Goal: Transaction & Acquisition: Purchase product/service

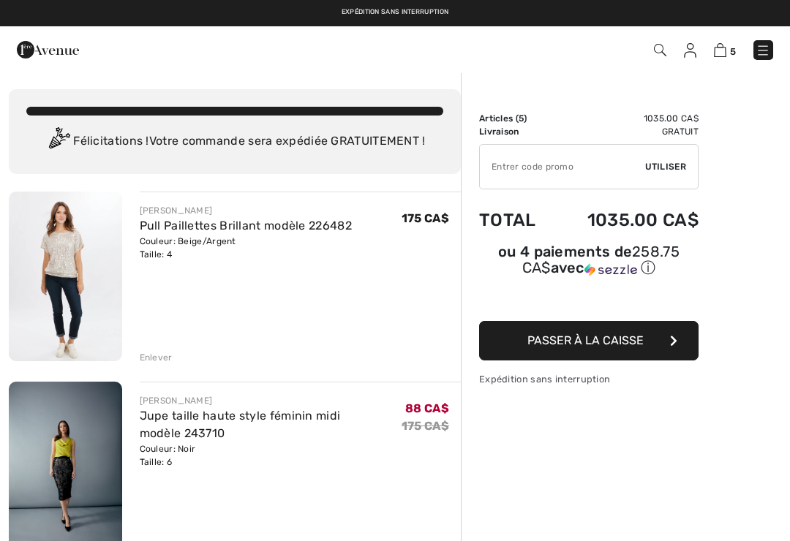
click at [53, 255] on img at bounding box center [65, 277] width 113 height 170
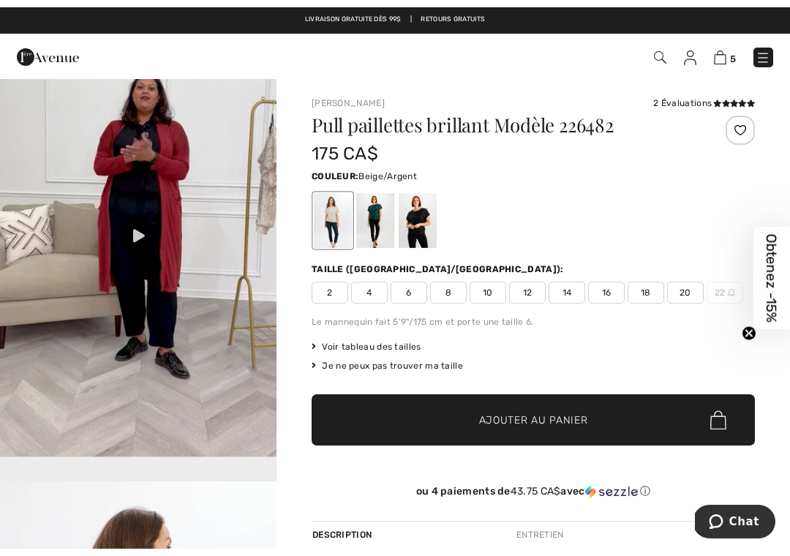
scroll to position [1337, 0]
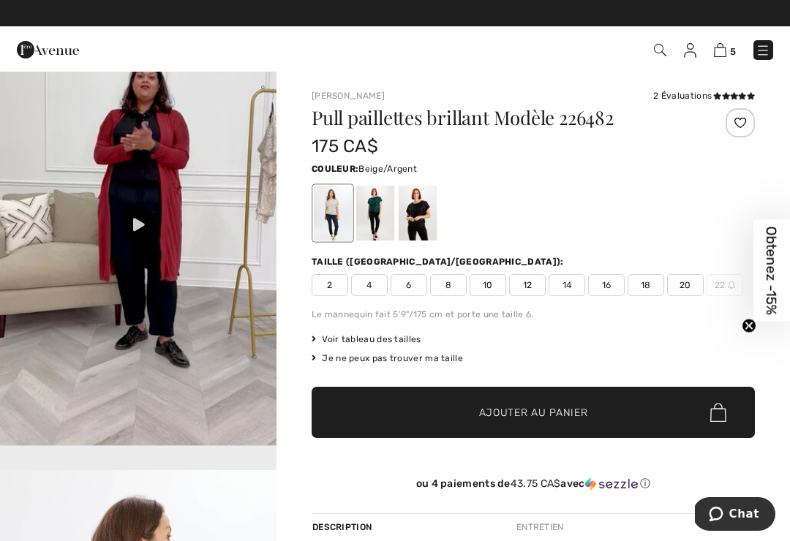
click at [134, 231] on icon at bounding box center [139, 224] width 12 height 13
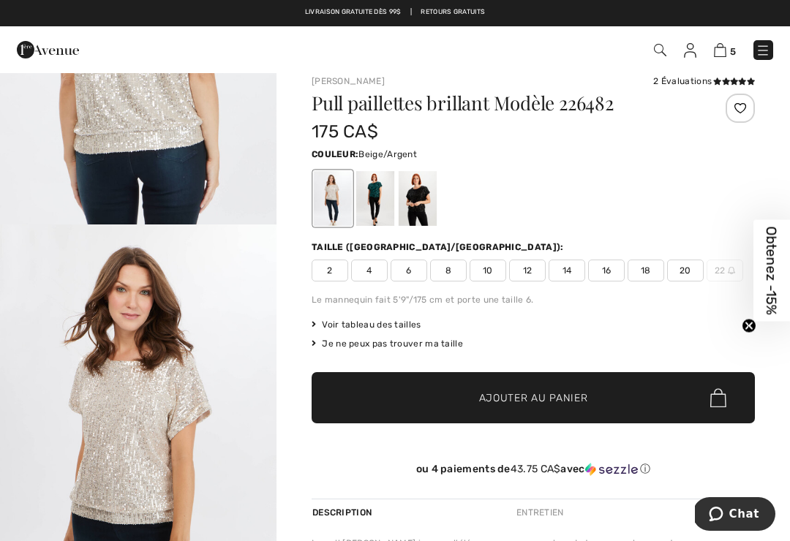
scroll to position [2237, 0]
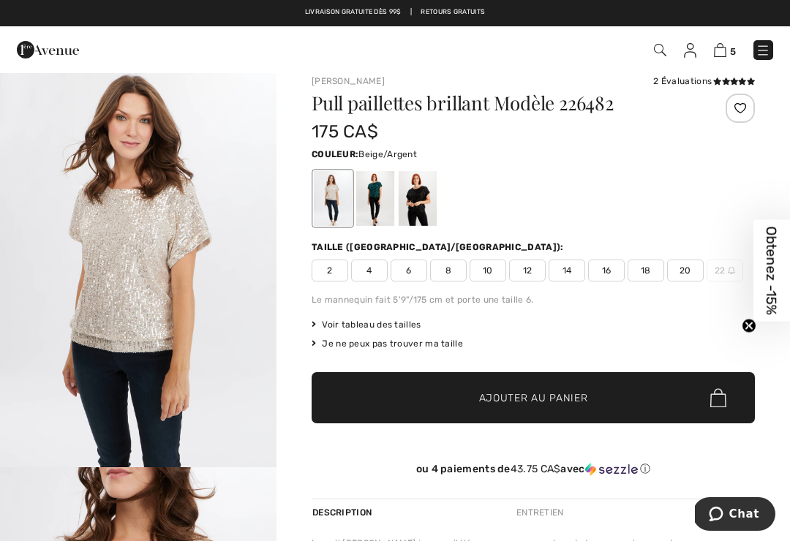
click at [75, 255] on img "4 / 5" at bounding box center [138, 260] width 277 height 415
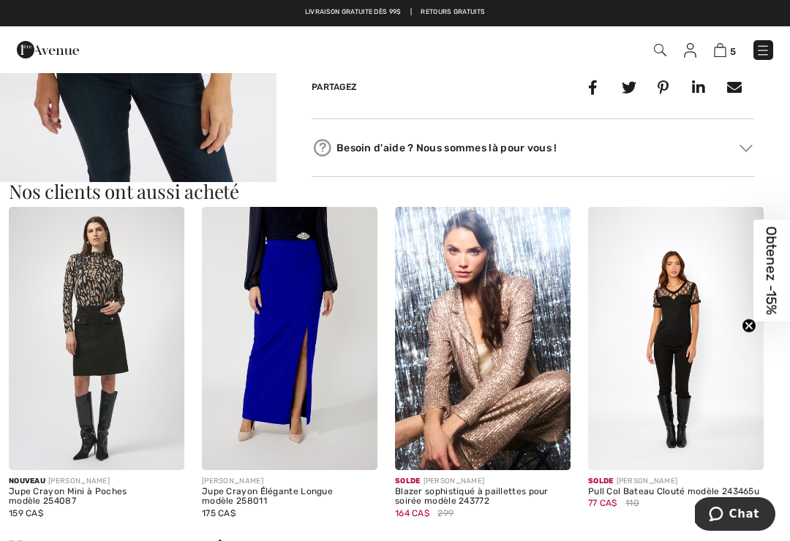
scroll to position [714, 0]
click at [477, 346] on img at bounding box center [483, 339] width 176 height 263
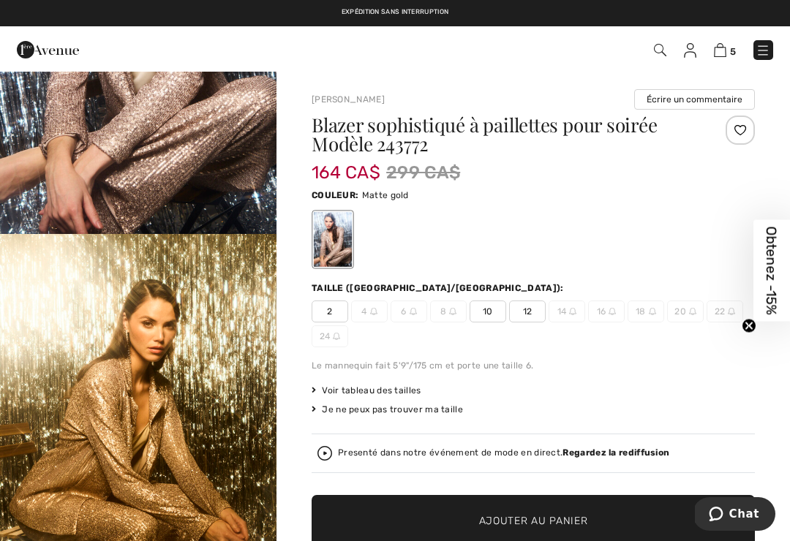
scroll to position [203, 0]
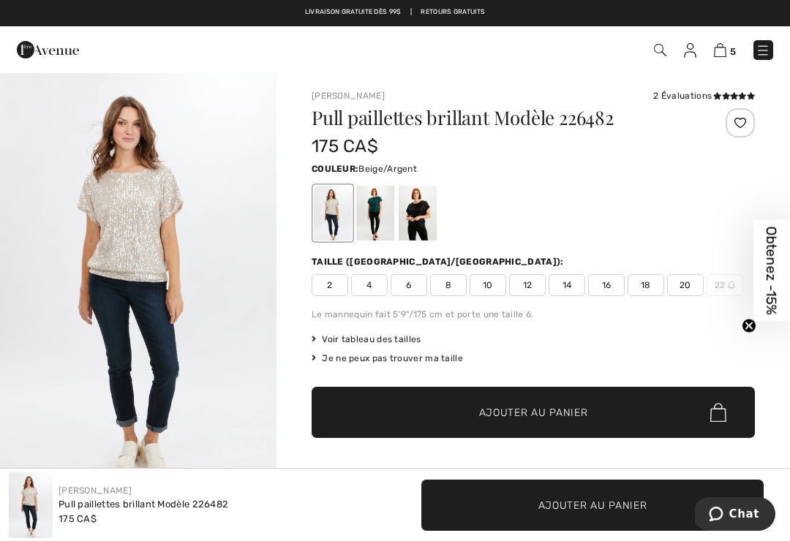
click at [725, 53] on img at bounding box center [720, 50] width 12 height 14
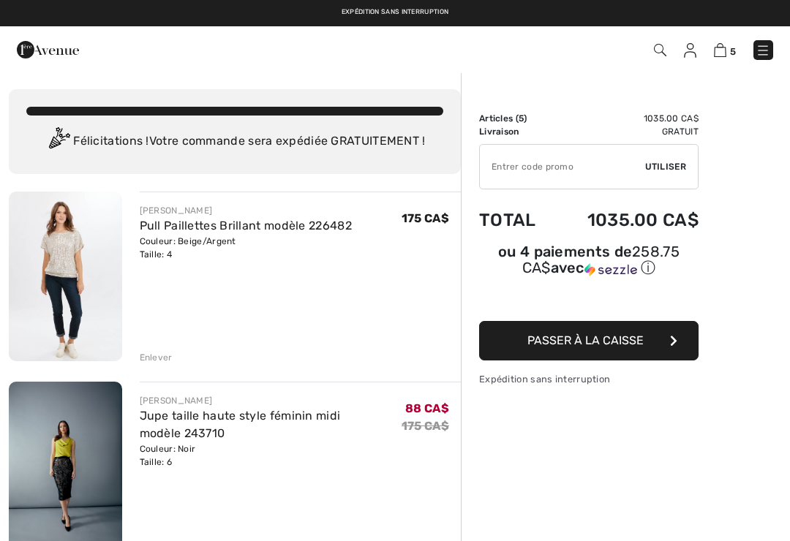
click at [271, 417] on link "Jupe taille haute style féminin midi modèle 243710" at bounding box center [240, 424] width 201 height 31
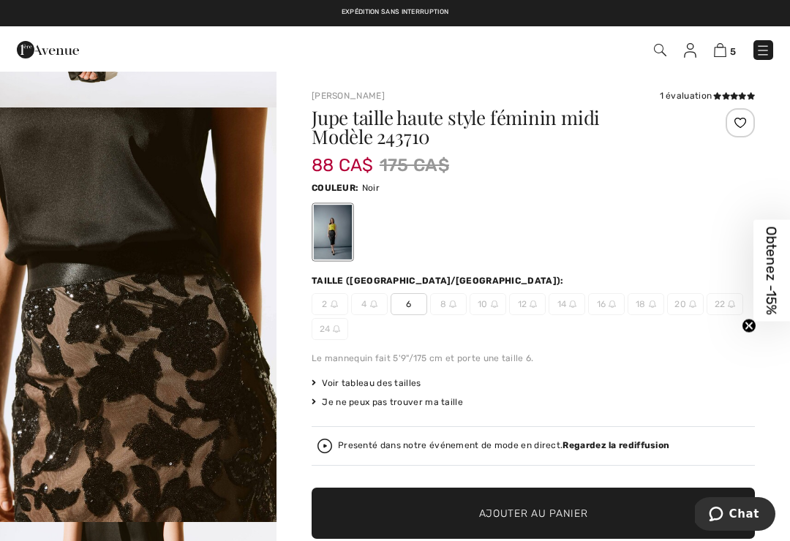
scroll to position [2120, 0]
click at [50, 369] on img "5 / 6" at bounding box center [138, 315] width 277 height 415
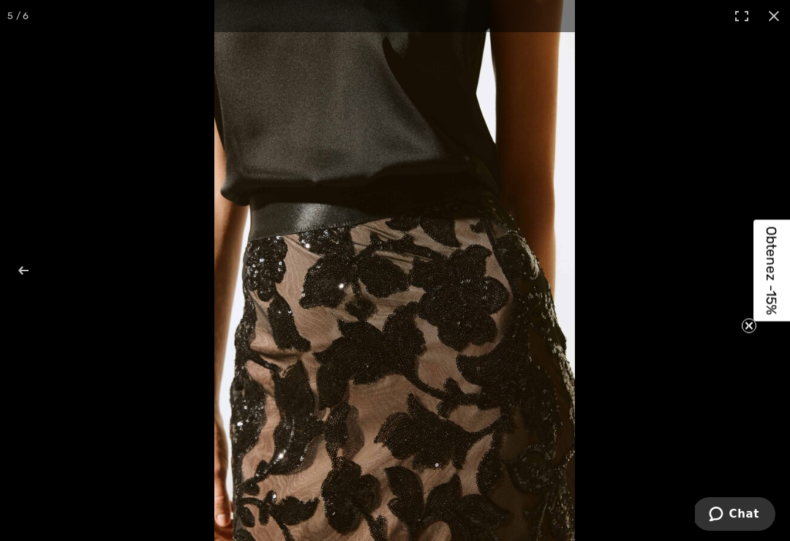
click at [788, 18] on button at bounding box center [774, 16] width 32 height 32
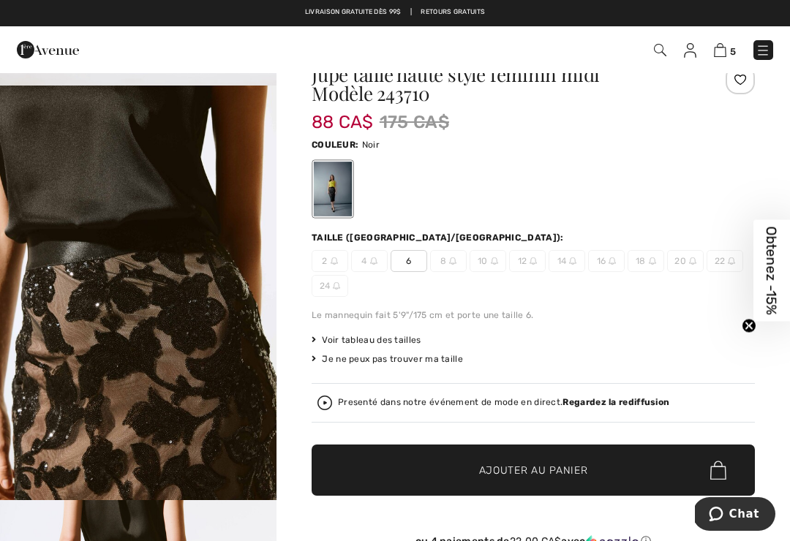
scroll to position [45, 0]
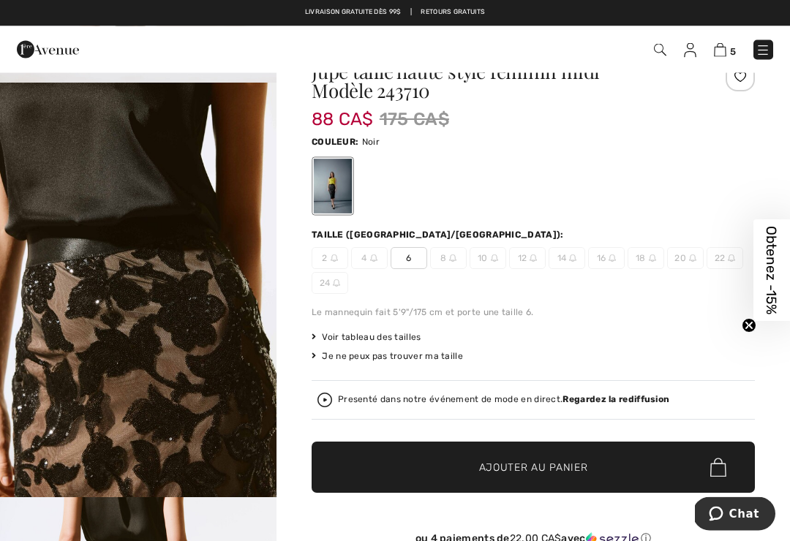
click at [383, 406] on div "Presenté dans notre événement de mode en direct. Regardez la rediffusion" at bounding box center [534, 401] width 432 height 15
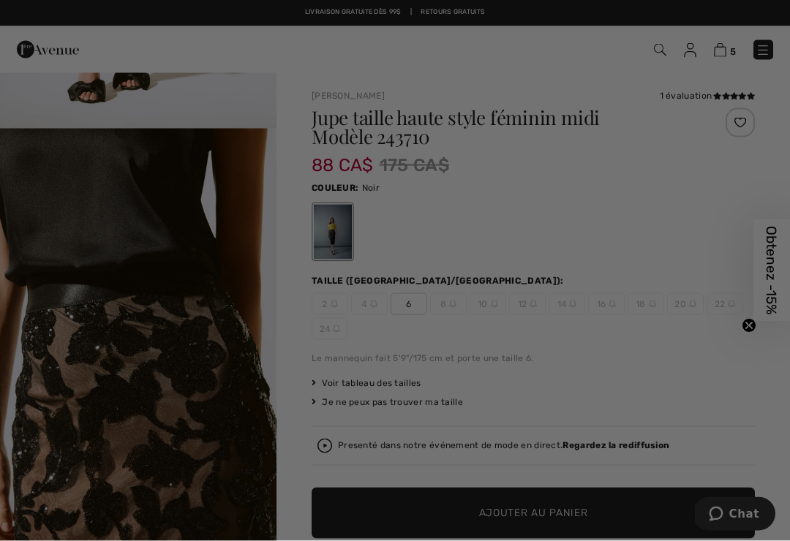
scroll to position [0, 0]
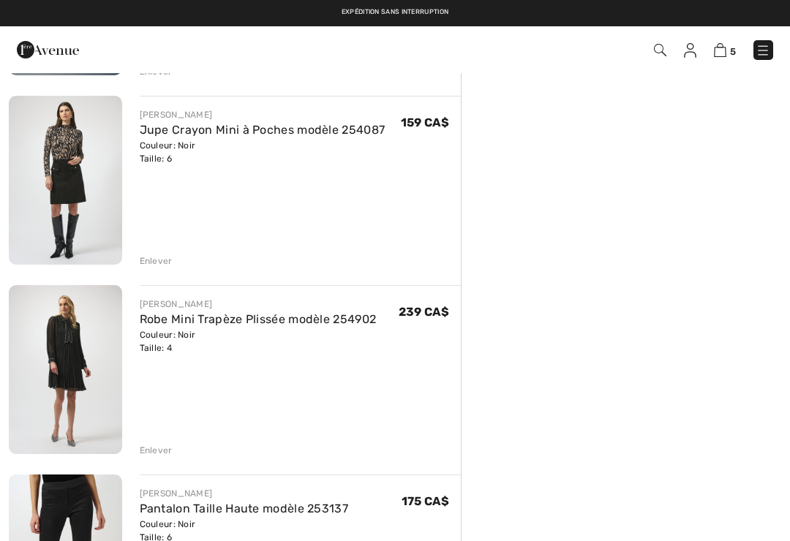
scroll to position [396, 0]
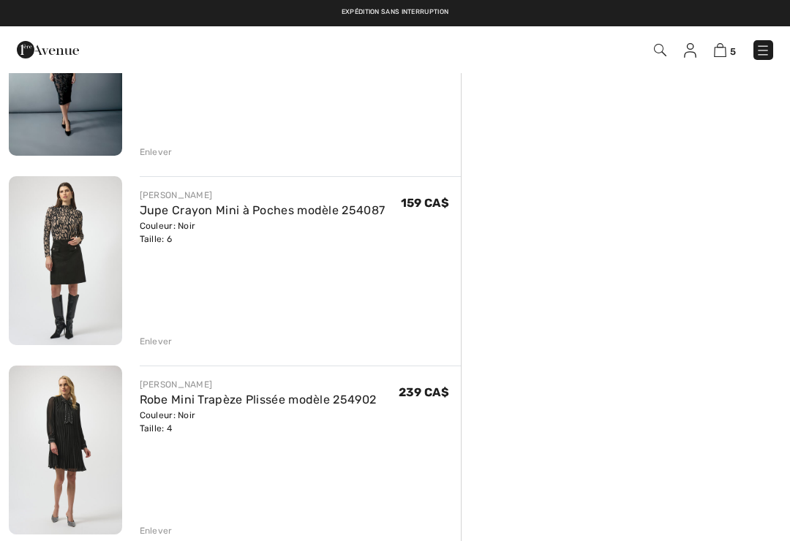
click at [237, 397] on link "Robe Mini Trapèze Plissée modèle 254902" at bounding box center [258, 400] width 237 height 14
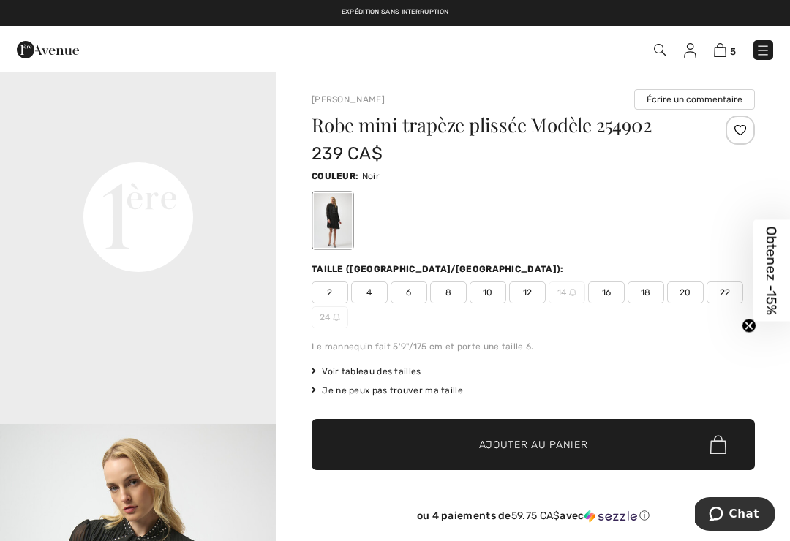
scroll to position [880, 0]
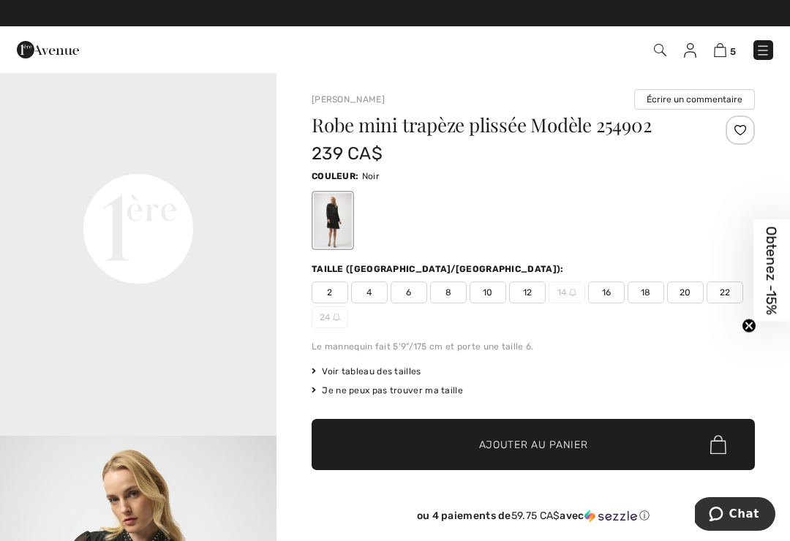
click at [770, 53] on img at bounding box center [763, 50] width 15 height 15
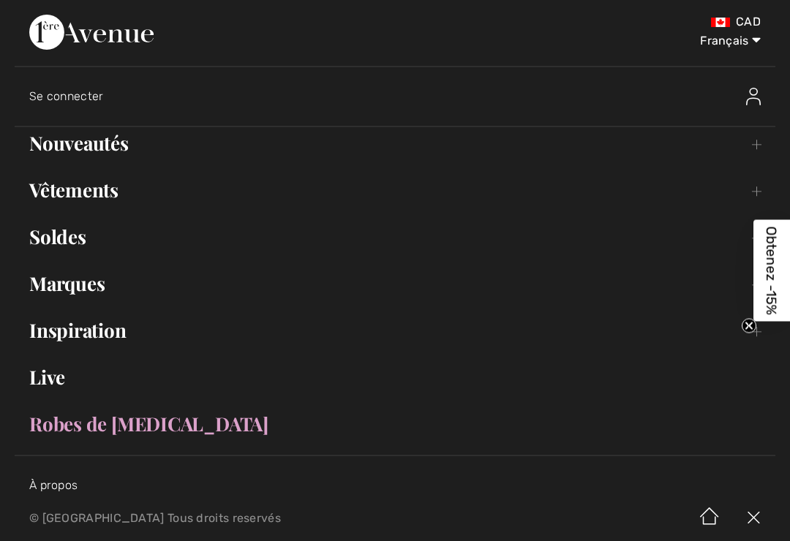
click at [84, 188] on link "Vêtements Toggle submenu" at bounding box center [395, 190] width 761 height 32
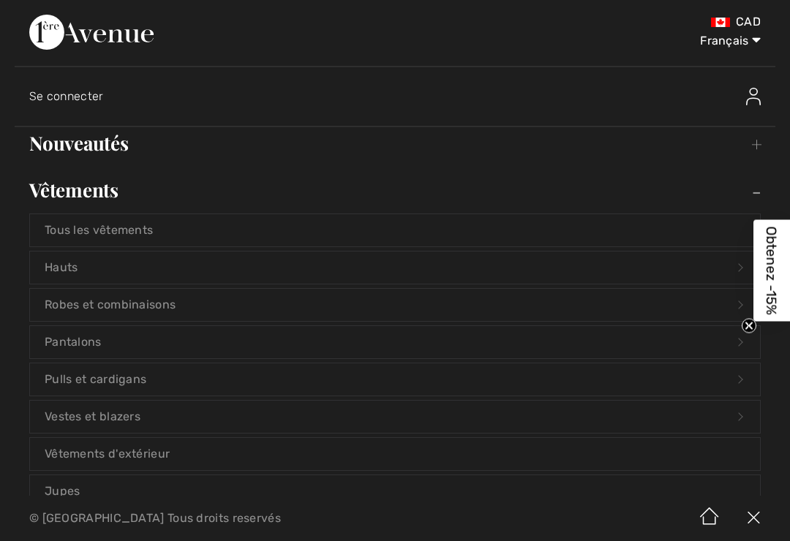
click at [67, 269] on link "Hauts Open submenu" at bounding box center [395, 268] width 730 height 32
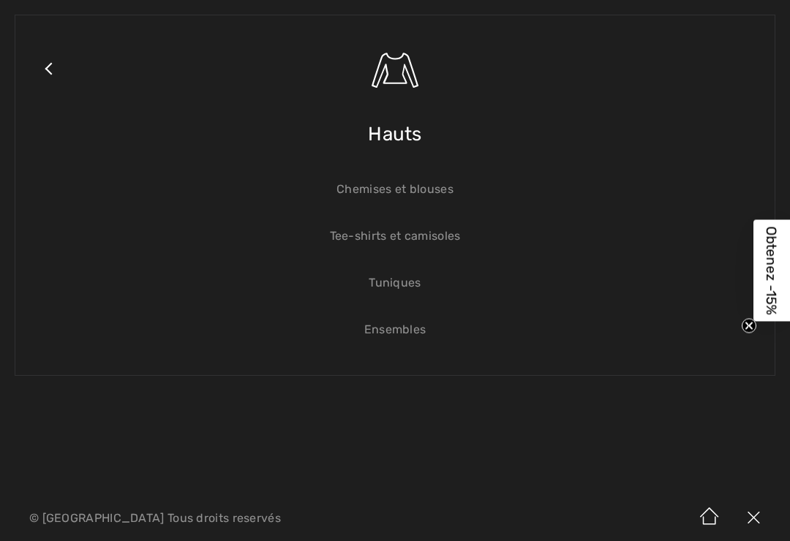
click at [397, 186] on link "Chemises et blouses" at bounding box center [395, 189] width 730 height 32
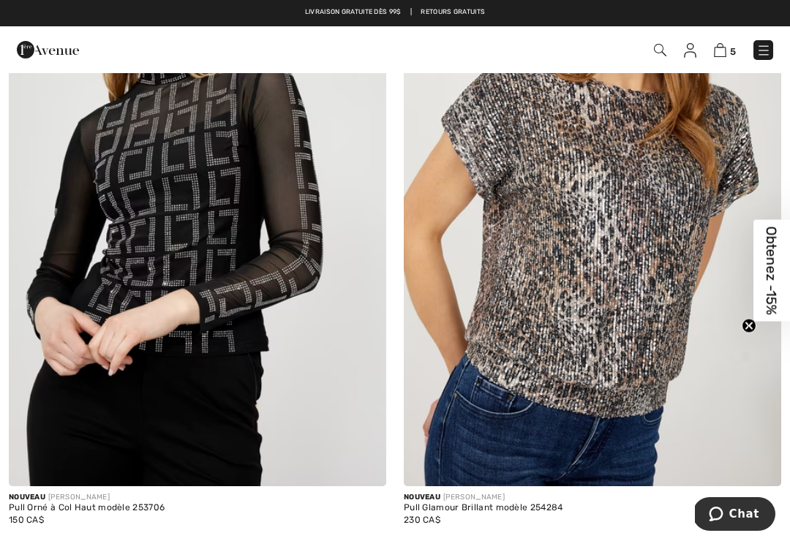
scroll to position [2159, 0]
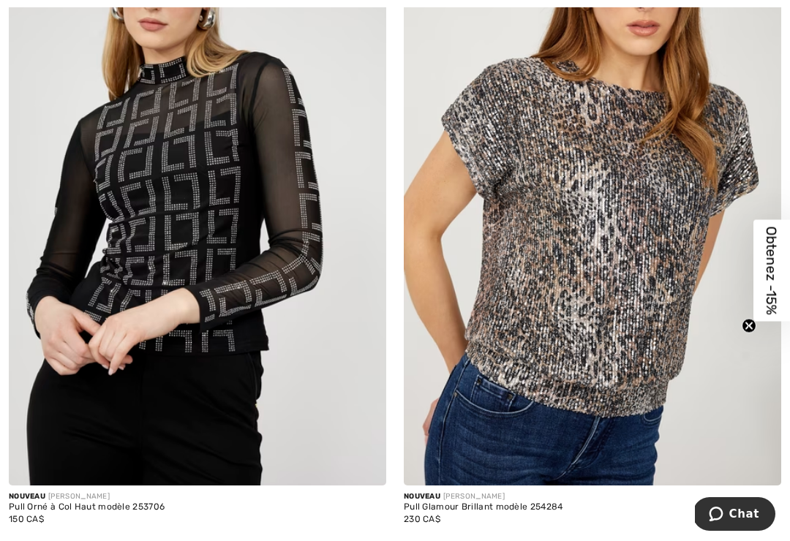
click at [602, 262] on img at bounding box center [593, 203] width 378 height 566
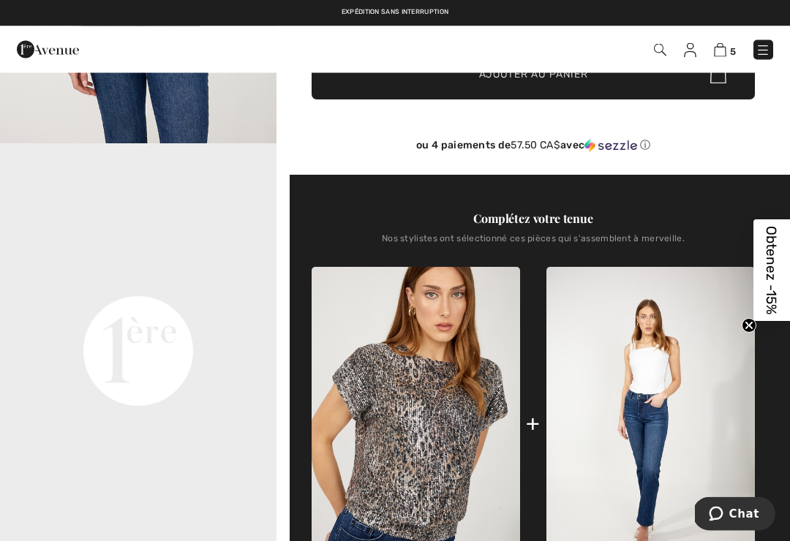
scroll to position [425, 0]
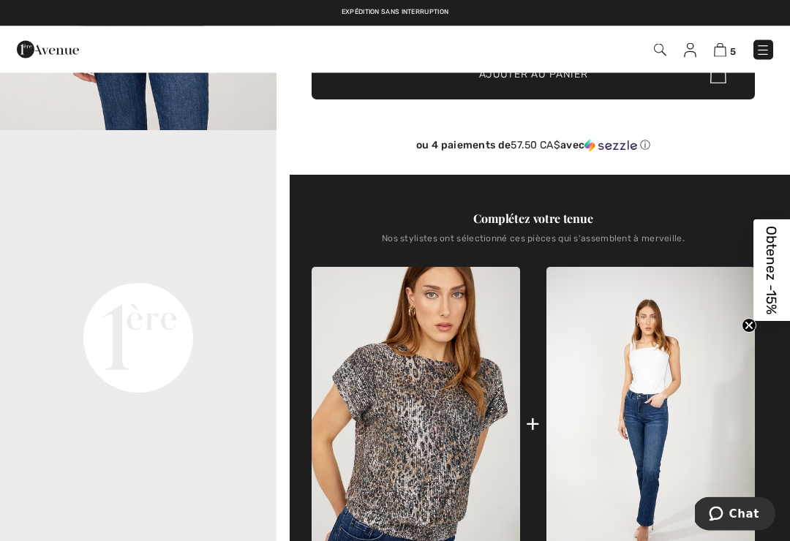
click at [157, 269] on video "Your browser does not support the video tag." at bounding box center [138, 200] width 277 height 138
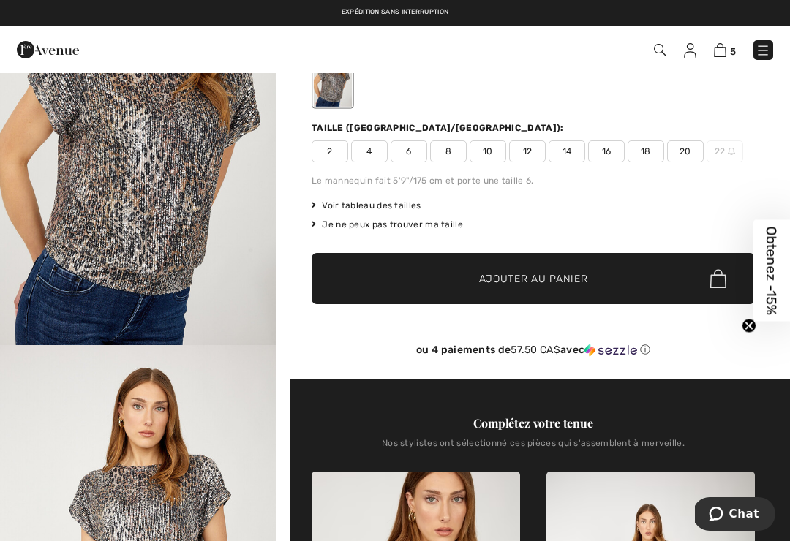
scroll to position [0, 0]
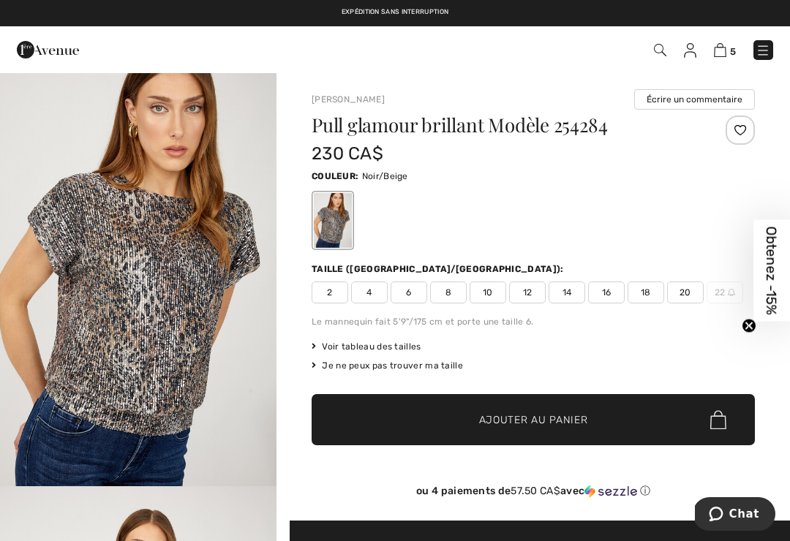
click at [148, 278] on img "1 / 4" at bounding box center [138, 279] width 277 height 415
click at [370, 290] on span "4" at bounding box center [369, 293] width 37 height 22
click at [514, 426] on span "Ajouter au panier" at bounding box center [533, 420] width 109 height 15
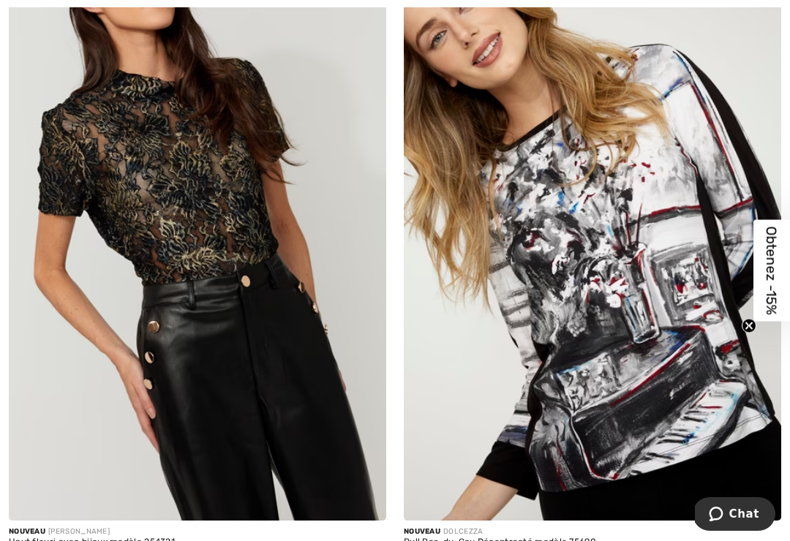
scroll to position [9425, 0]
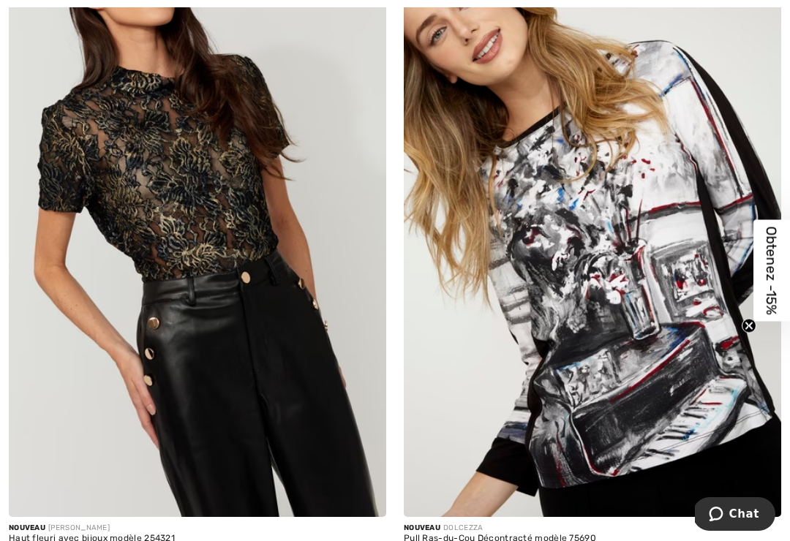
click at [185, 195] on img at bounding box center [198, 234] width 378 height 566
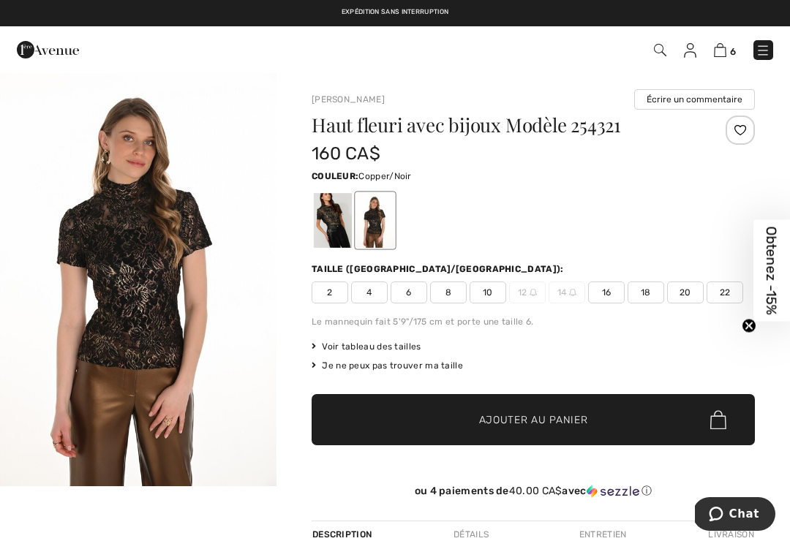
click at [332, 219] on div at bounding box center [333, 220] width 38 height 55
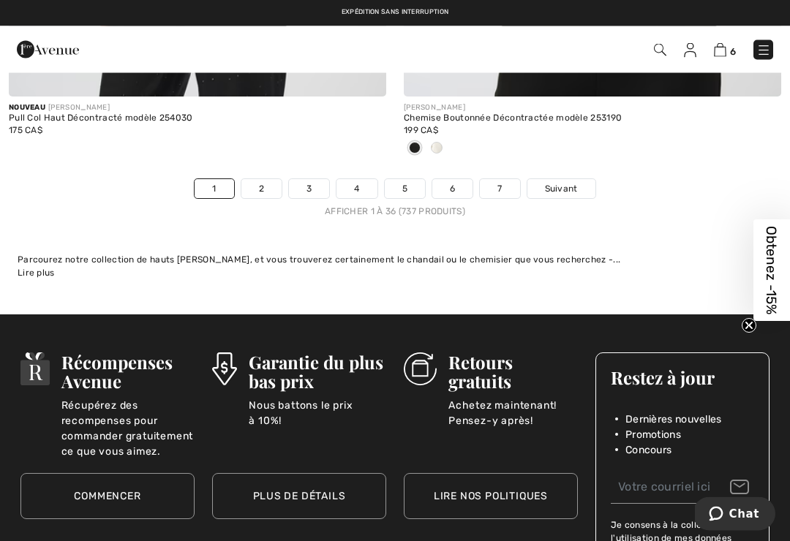
scroll to position [11643, 0]
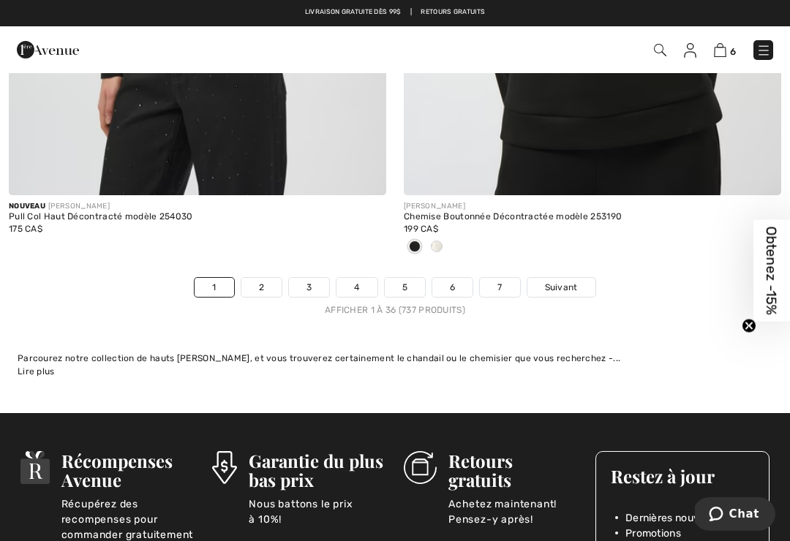
click at [260, 278] on link "2" at bounding box center [261, 287] width 40 height 19
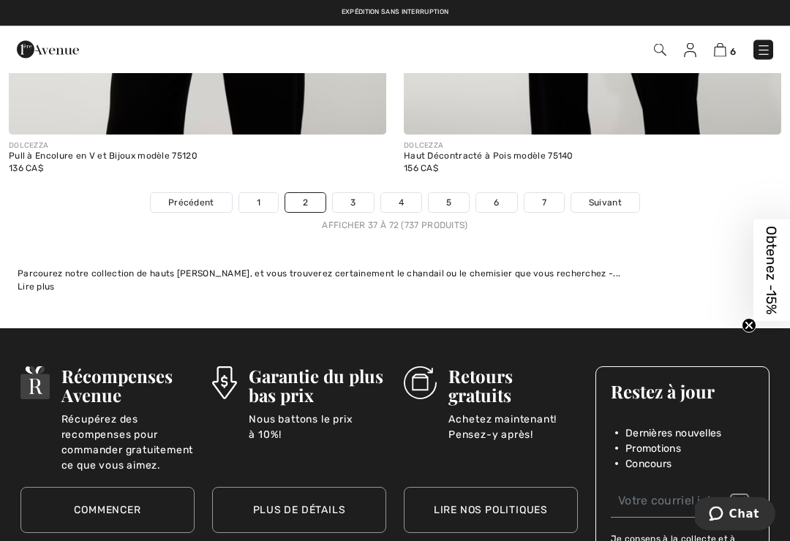
scroll to position [11601, 0]
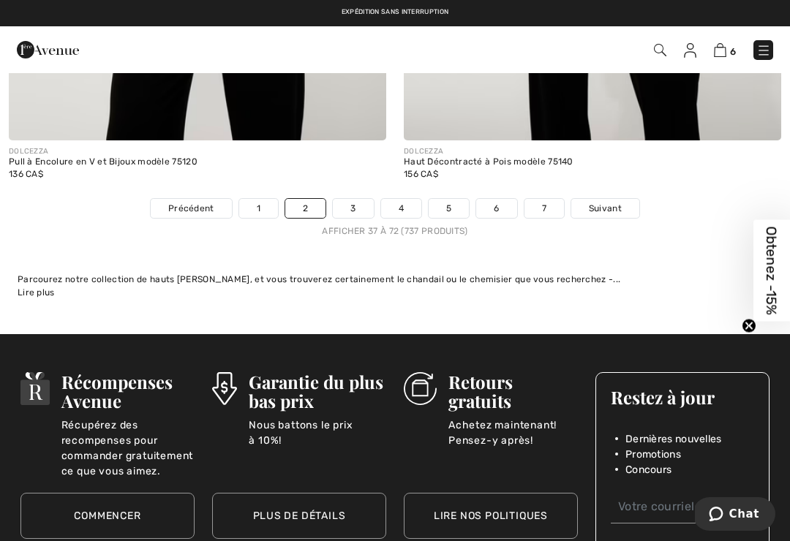
click at [359, 200] on link "3" at bounding box center [353, 208] width 40 height 19
